Goal: Information Seeking & Learning: Learn about a topic

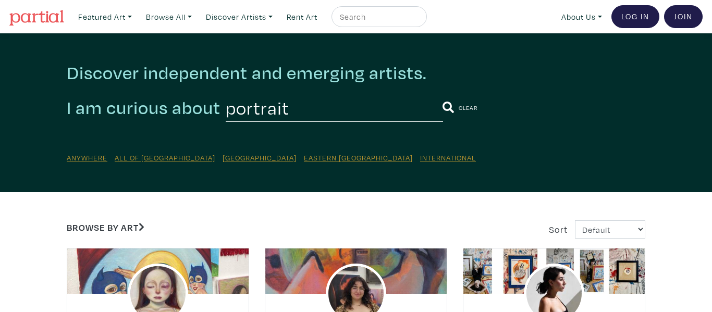
click at [55, 18] on img at bounding box center [36, 18] width 55 height 16
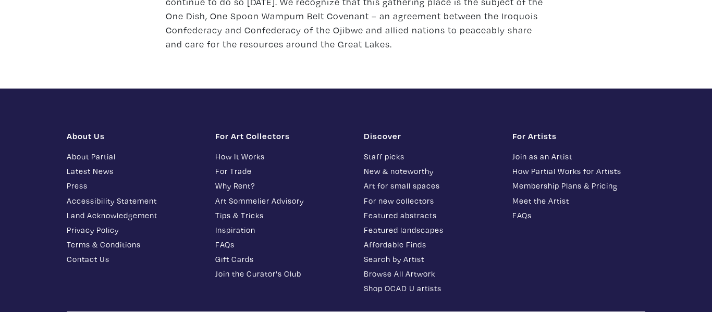
scroll to position [1542, 0]
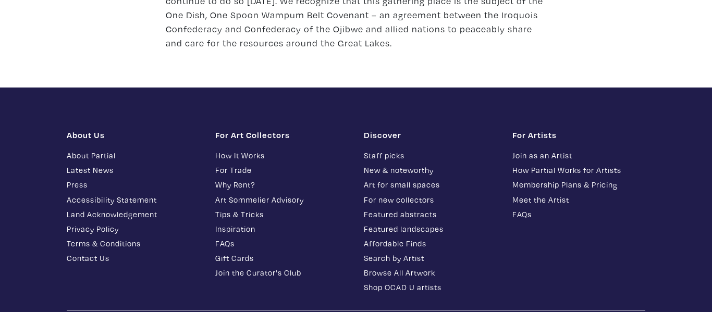
click at [562, 150] on link "Join as an Artist" at bounding box center [578, 156] width 133 height 12
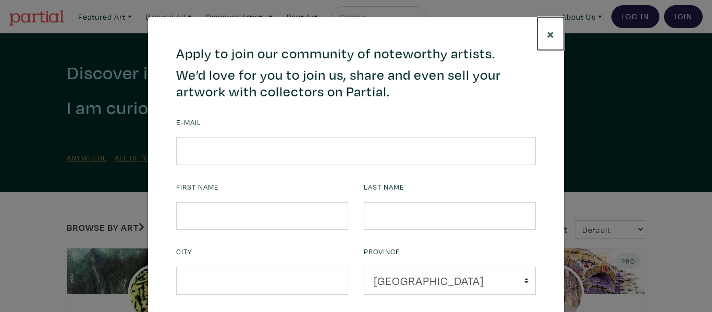
click at [547, 36] on span "×" at bounding box center [551, 33] width 8 height 18
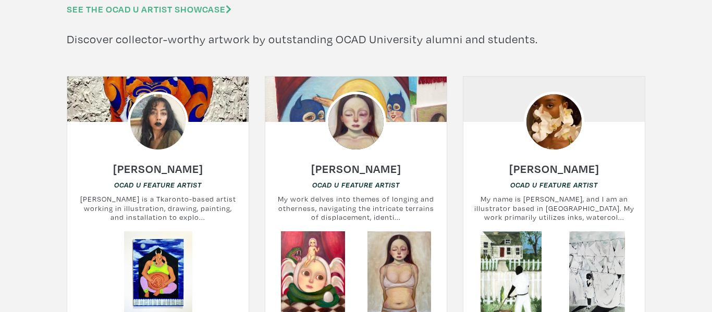
scroll to position [3117, 0]
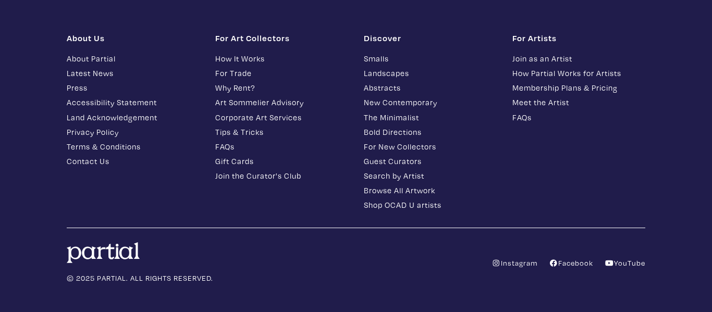
click at [600, 67] on link "How Partial Works for Artists" at bounding box center [578, 73] width 133 height 12
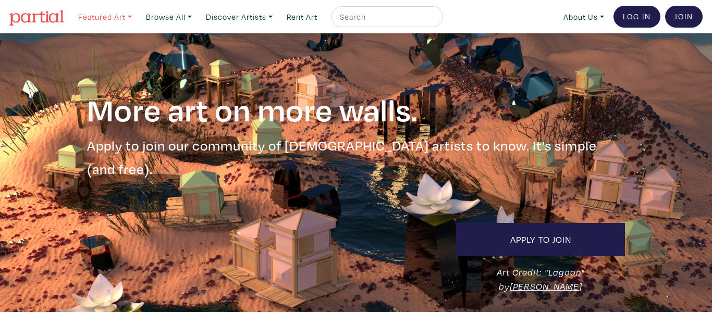
click at [108, 18] on link "Featured Art" at bounding box center [104, 16] width 63 height 21
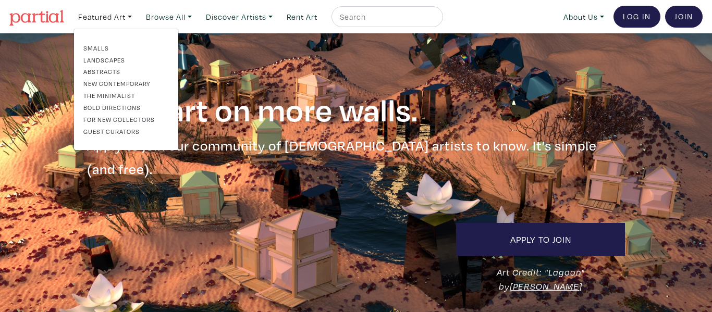
click at [104, 71] on link "Abstracts" at bounding box center [125, 71] width 85 height 9
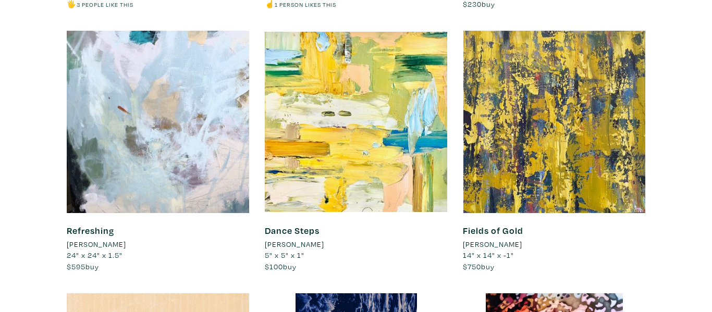
scroll to position [7569, 0]
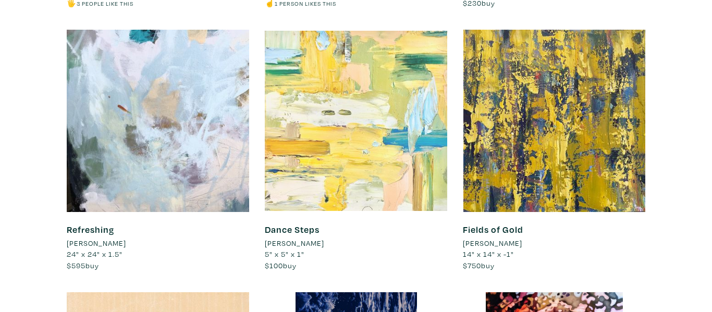
click at [376, 170] on div at bounding box center [356, 121] width 182 height 182
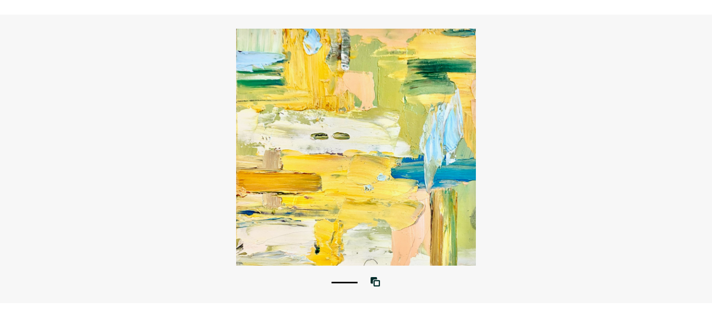
scroll to position [63, 0]
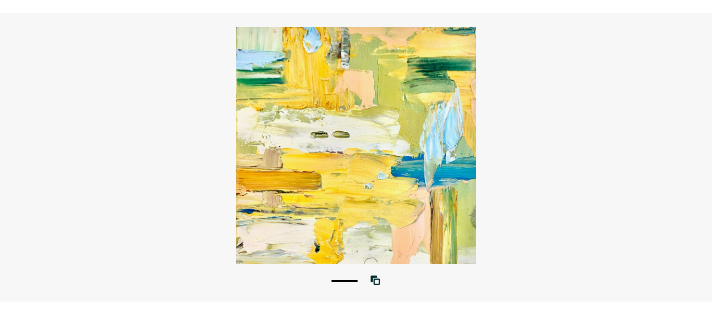
click at [405, 148] on div at bounding box center [356, 145] width 712 height 237
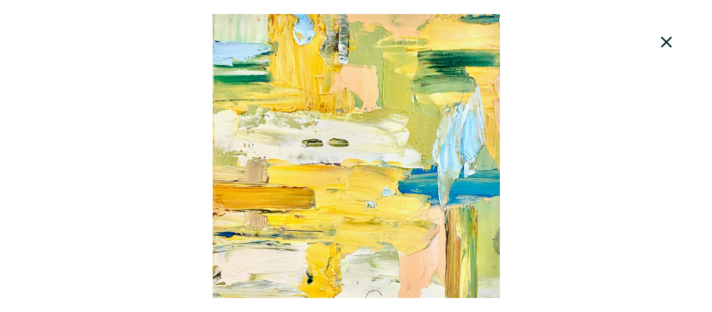
click at [676, 41] on icon at bounding box center [666, 42] width 35 height 28
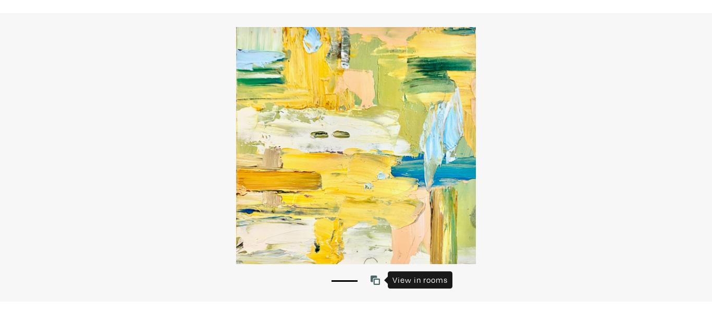
click at [376, 282] on icon at bounding box center [375, 280] width 9 height 9
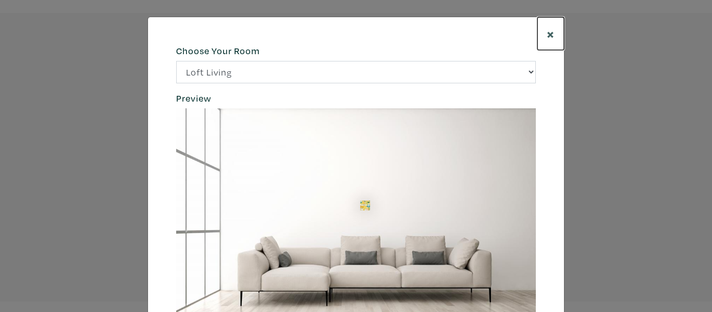
click at [550, 29] on span "×" at bounding box center [551, 33] width 8 height 18
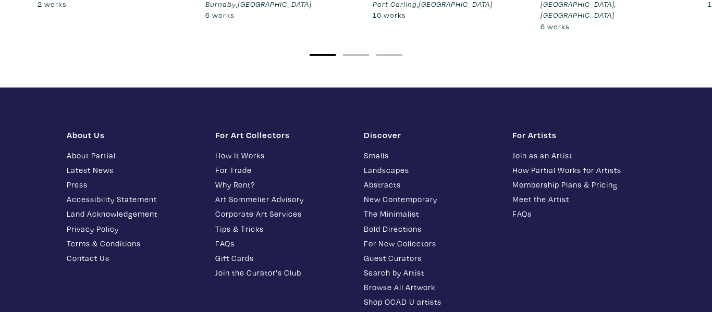
scroll to position [1938, 0]
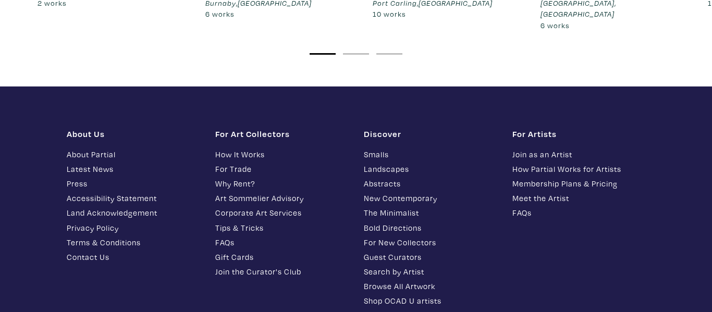
click at [422, 237] on link "For New Collectors" at bounding box center [430, 243] width 133 height 12
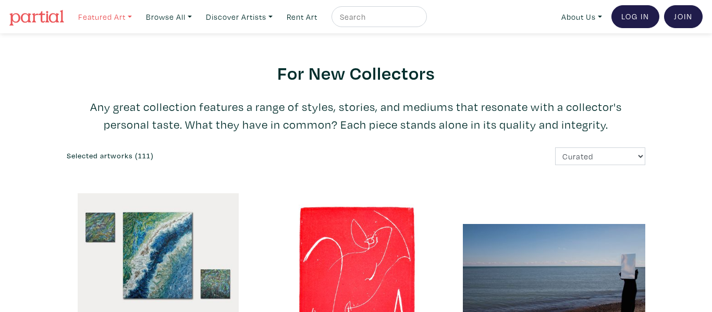
click at [106, 15] on link "Featured Art" at bounding box center [104, 16] width 63 height 21
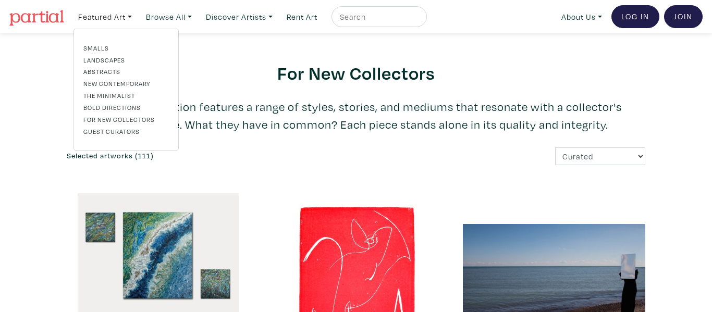
click at [111, 95] on link "The Minimalist" at bounding box center [125, 95] width 85 height 9
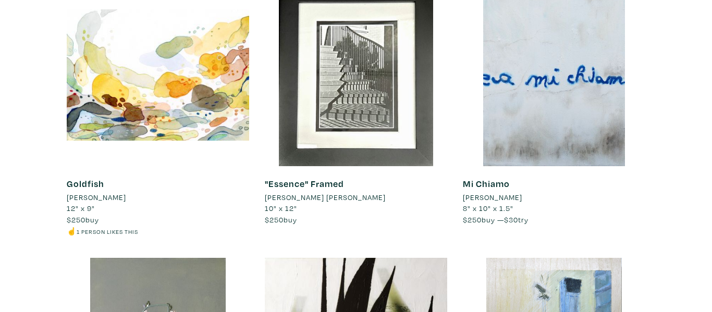
scroll to position [4035, 0]
